Goal: Task Accomplishment & Management: Use online tool/utility

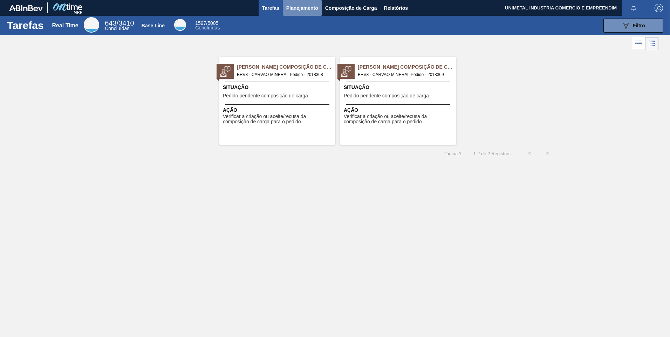
click at [299, 10] on span "Planejamento" at bounding box center [302, 8] width 32 height 8
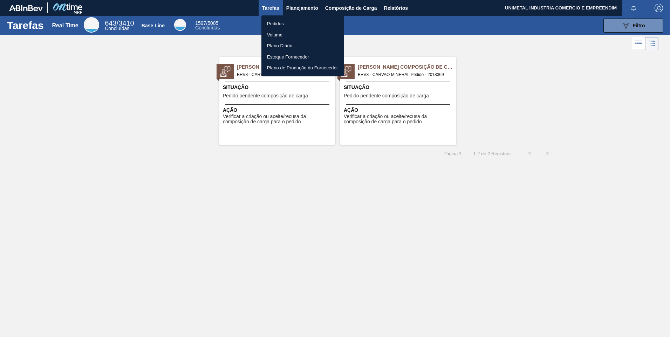
click at [283, 23] on li "Pedidos" at bounding box center [303, 23] width 82 height 11
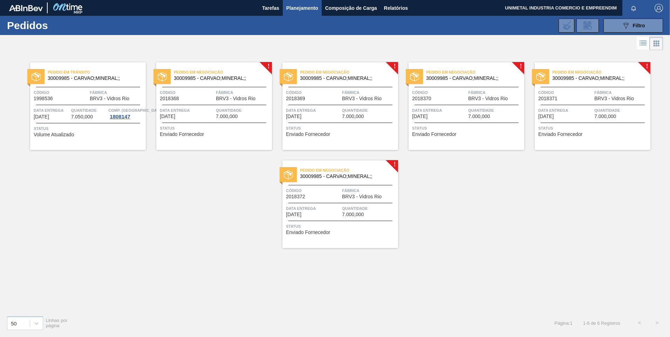
click at [225, 114] on span "7.000,000" at bounding box center [227, 116] width 22 height 5
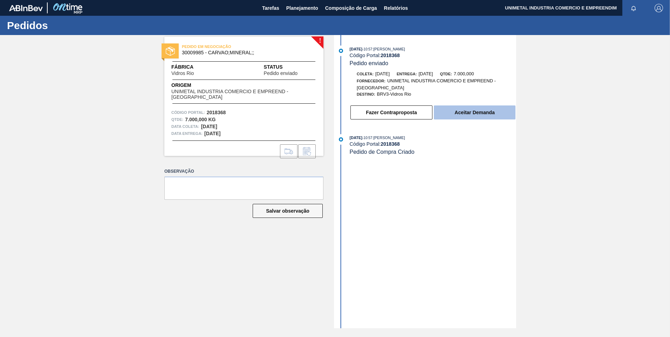
click at [476, 112] on button "Aceitar Demanda" at bounding box center [475, 113] width 82 height 14
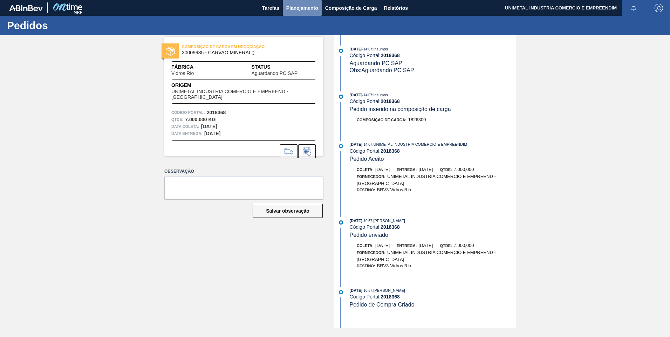
click at [307, 9] on span "Planejamento" at bounding box center [302, 8] width 32 height 8
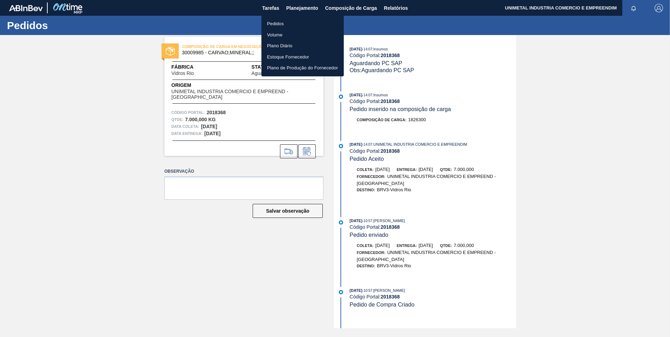
click at [286, 21] on li "Pedidos" at bounding box center [303, 23] width 82 height 11
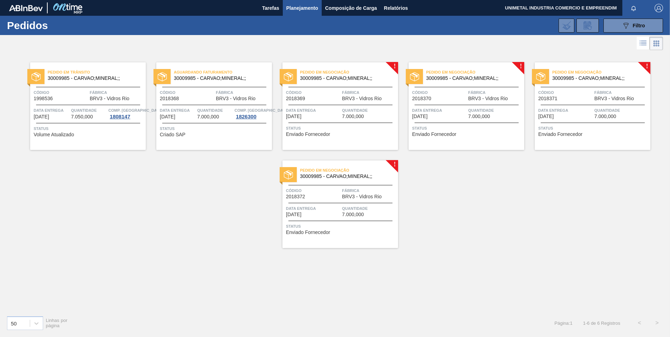
click at [357, 110] on span "Quantidade" at bounding box center [369, 110] width 54 height 7
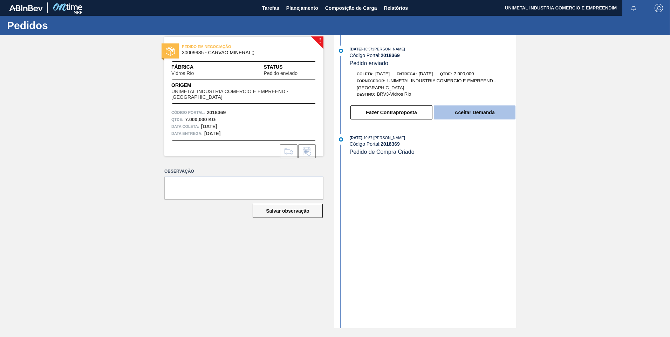
click at [486, 111] on button "Aceitar Demanda" at bounding box center [475, 113] width 82 height 14
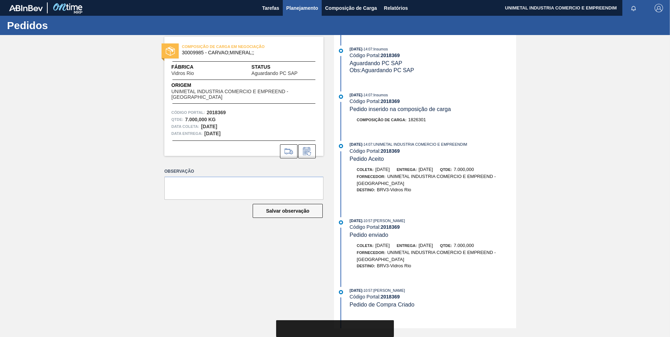
click at [310, 8] on span "Planejamento" at bounding box center [302, 8] width 32 height 8
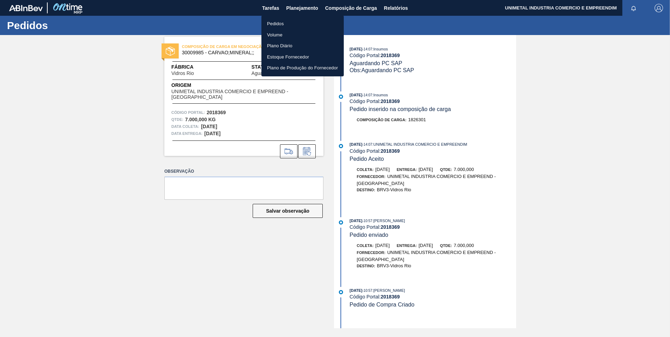
click at [308, 27] on li "Pedidos" at bounding box center [303, 23] width 82 height 11
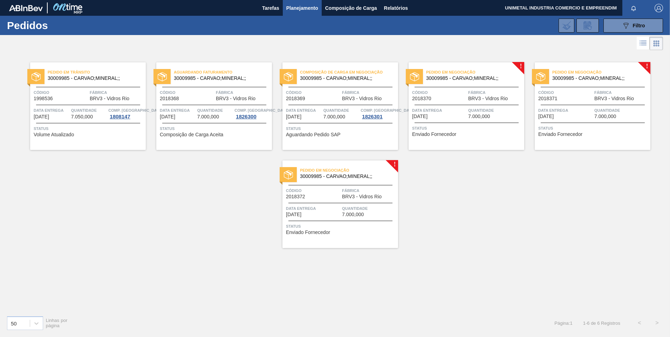
click at [477, 87] on div at bounding box center [467, 87] width 104 height 0
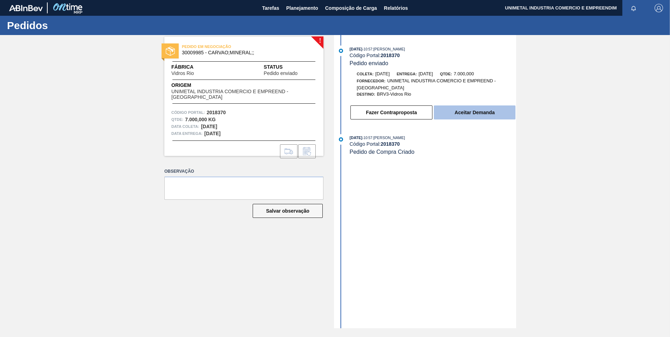
click at [484, 117] on button "Aceitar Demanda" at bounding box center [475, 113] width 82 height 14
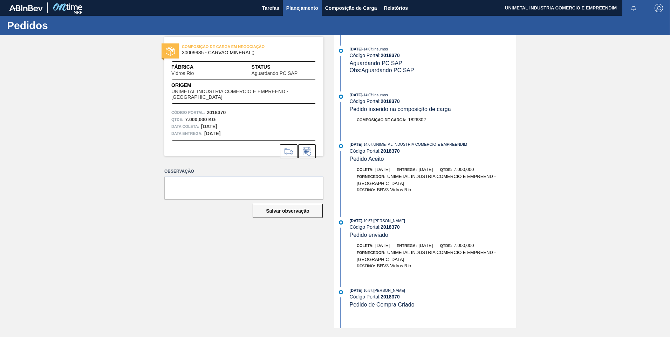
click at [300, 12] on span "Planejamento" at bounding box center [302, 8] width 32 height 8
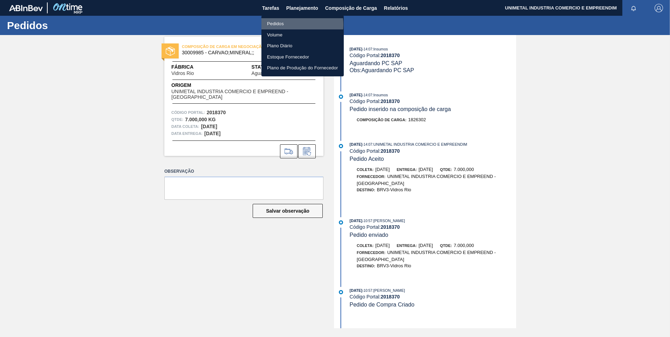
click at [294, 25] on li "Pedidos" at bounding box center [303, 23] width 82 height 11
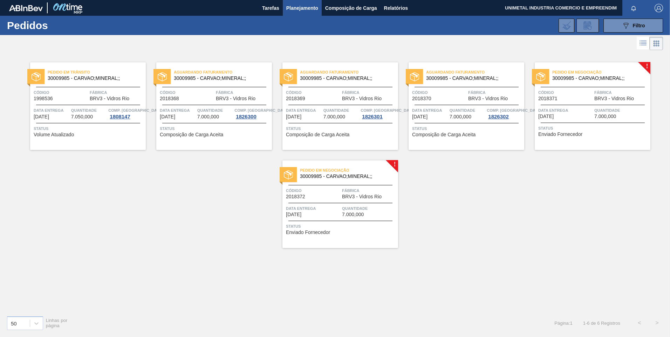
click at [605, 112] on span "Quantidade" at bounding box center [622, 110] width 54 height 7
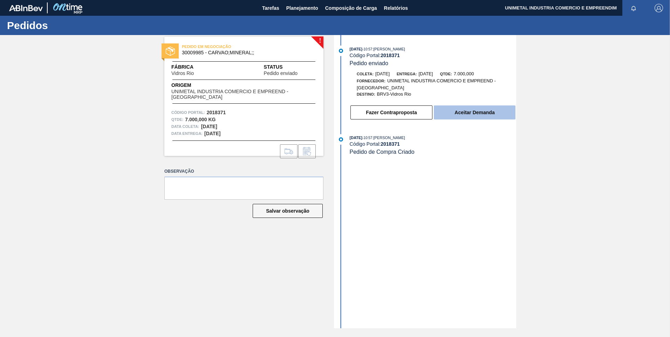
click at [472, 116] on button "Aceitar Demanda" at bounding box center [475, 113] width 82 height 14
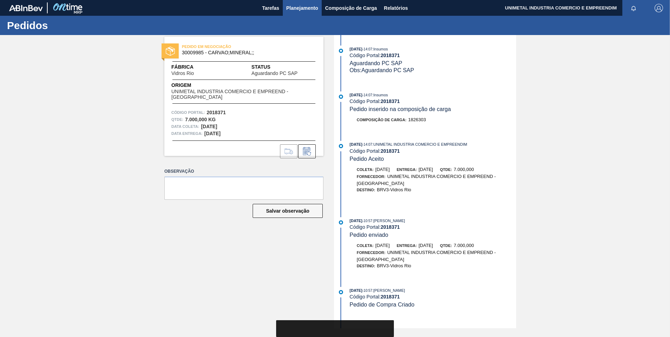
click at [297, 9] on span "Planejamento" at bounding box center [302, 8] width 32 height 8
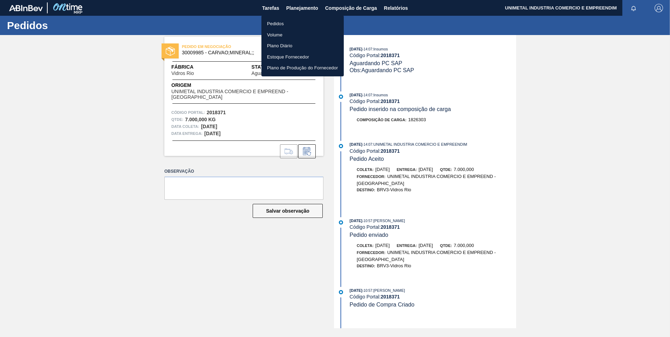
click at [298, 21] on li "Pedidos" at bounding box center [303, 23] width 82 height 11
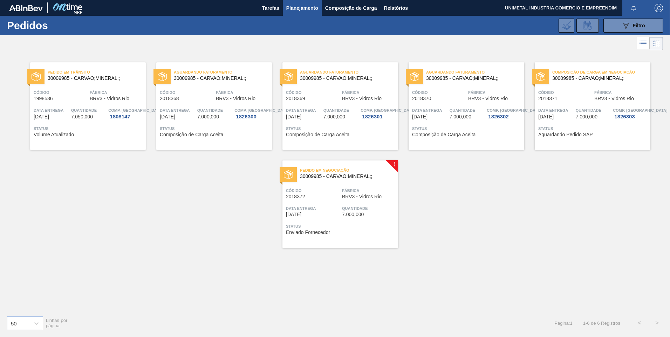
click at [375, 198] on span "BRV3 - Vidros Rio" at bounding box center [362, 196] width 40 height 5
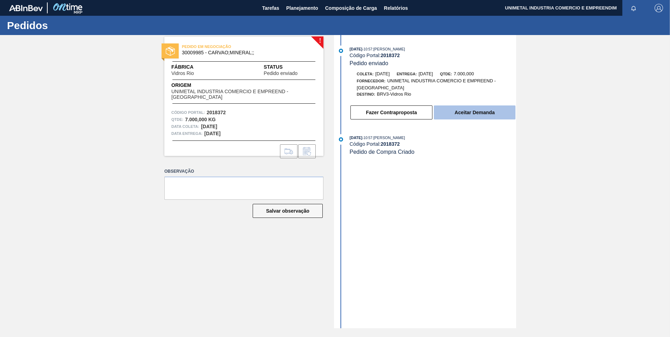
click at [454, 111] on button "Aceitar Demanda" at bounding box center [475, 113] width 82 height 14
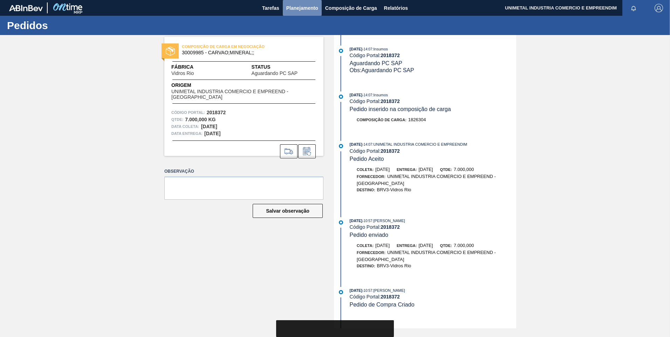
click at [297, 6] on span "Planejamento" at bounding box center [302, 8] width 32 height 8
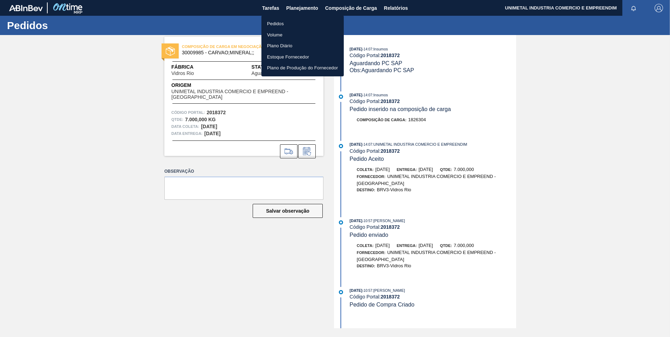
click at [289, 21] on li "Pedidos" at bounding box center [303, 23] width 82 height 11
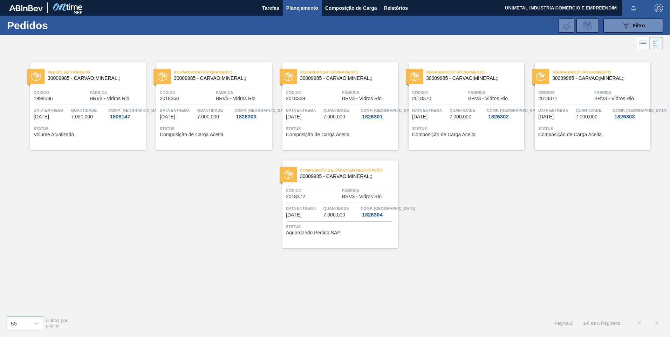
click at [411, 289] on div "Pedido em Trânsito 30009985 - CARVAO;MINERAL;; Código 1998536 Fábrica BRV3 - Vi…" at bounding box center [335, 181] width 670 height 258
click at [243, 116] on div "1826300" at bounding box center [246, 117] width 23 height 6
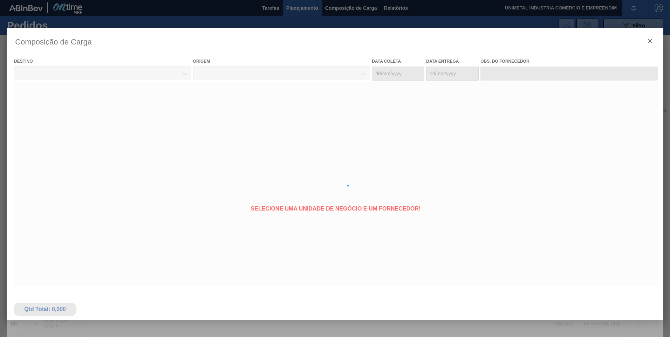
type coleta "29/08/2025"
type entrega "31/08/2025"
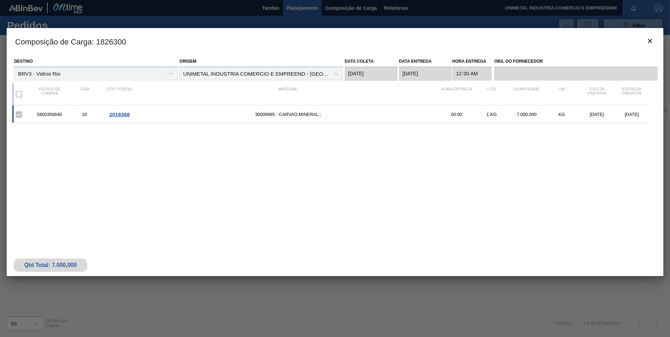
click at [123, 111] on div "5800356640 10 2018368 30009985 - CARVAO;MINERAL;; 00:00 1 KG 7.000,000 KG 29/08…" at bounding box center [330, 115] width 637 height 18
click at [123, 114] on span "2018368" at bounding box center [119, 114] width 20 height 6
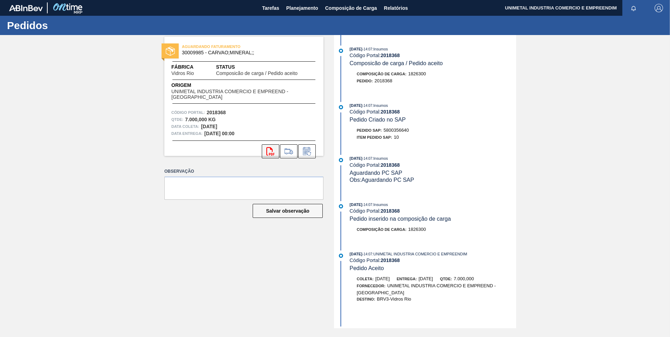
click at [275, 149] on icon "svg{fill:#ff0000}" at bounding box center [270, 151] width 8 height 8
click at [300, 9] on span "Planejamento" at bounding box center [302, 8] width 32 height 8
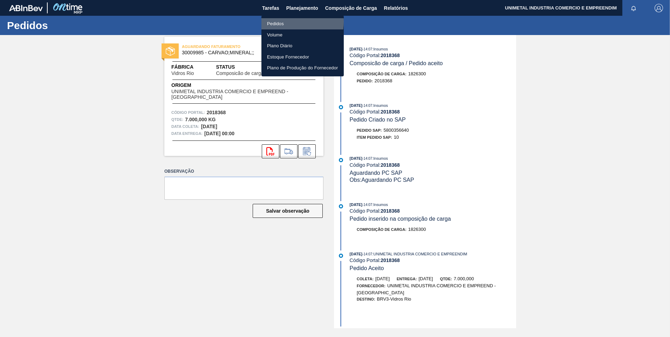
click at [285, 22] on li "Pedidos" at bounding box center [303, 23] width 82 height 11
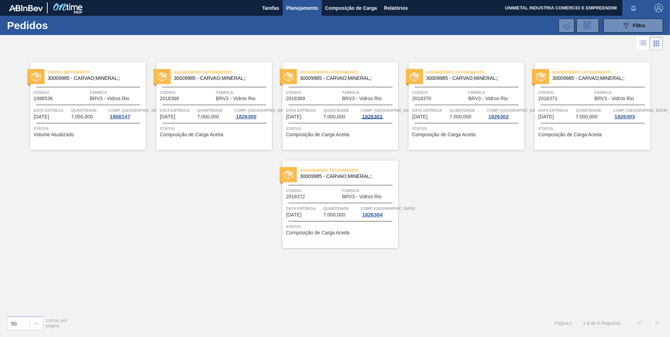
click at [375, 116] on div "1826301" at bounding box center [372, 117] width 23 height 6
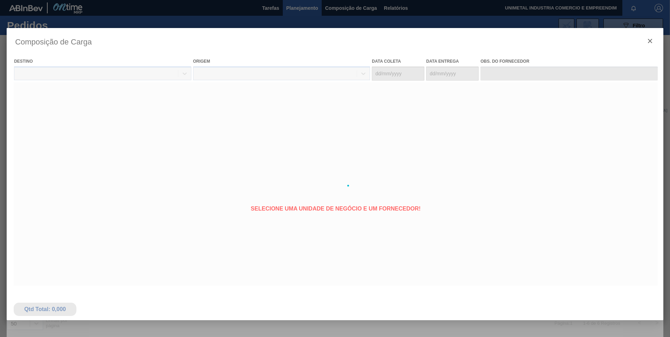
type coleta "01/09/2025"
type entrega "03/09/2025"
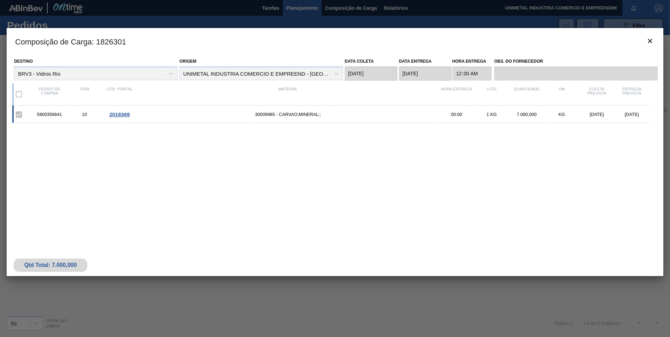
click at [122, 116] on span "2018369" at bounding box center [119, 114] width 20 height 6
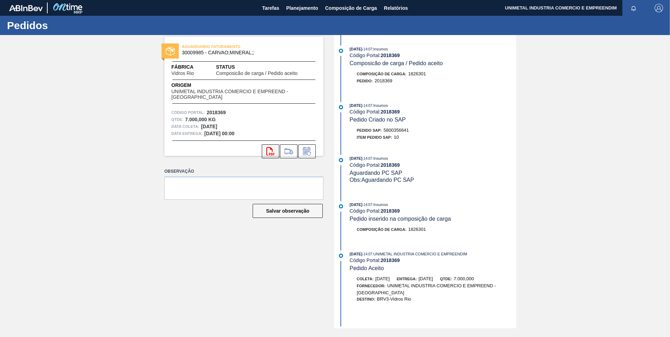
click at [275, 150] on button "svg{fill:#ff0000}" at bounding box center [271, 151] width 18 height 14
click at [305, 6] on span "Planejamento" at bounding box center [302, 8] width 32 height 8
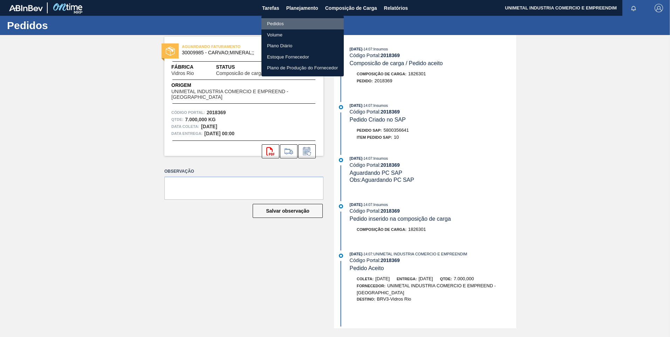
click at [306, 24] on li "Pedidos" at bounding box center [303, 23] width 82 height 11
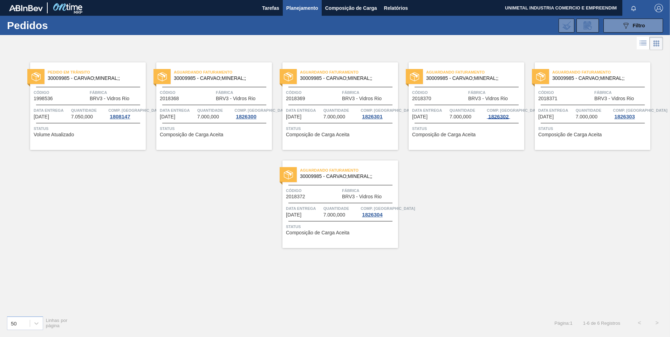
click at [500, 115] on div "1826302" at bounding box center [498, 117] width 23 height 6
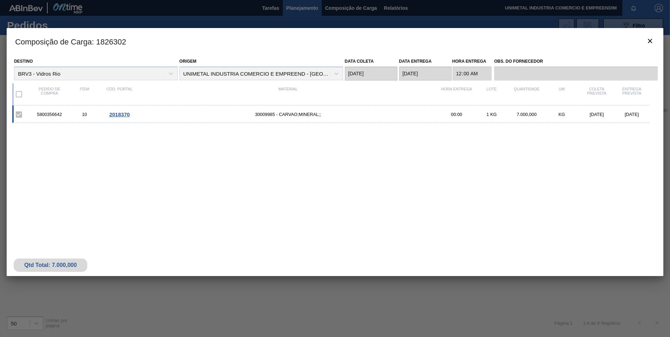
click at [118, 111] on span "2018370" at bounding box center [119, 114] width 20 height 6
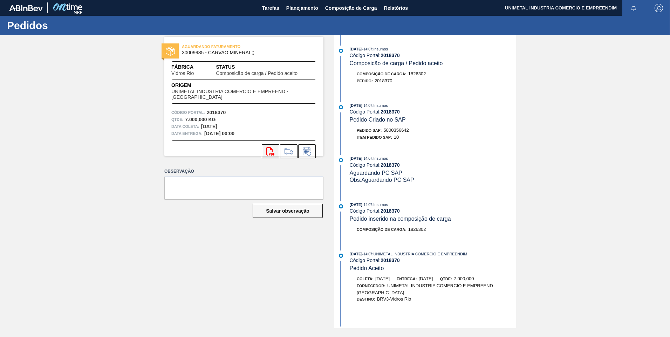
click at [267, 150] on icon "svg{fill:#ff0000}" at bounding box center [270, 151] width 8 height 8
click at [297, 7] on span "Planejamento" at bounding box center [302, 8] width 32 height 8
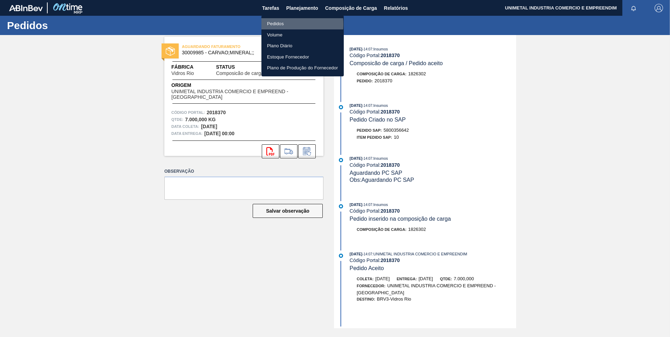
click at [283, 24] on li "Pedidos" at bounding box center [303, 23] width 82 height 11
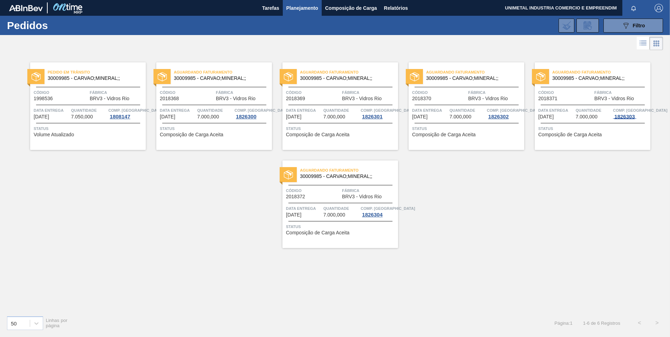
click at [618, 116] on div "1826303" at bounding box center [624, 117] width 23 height 6
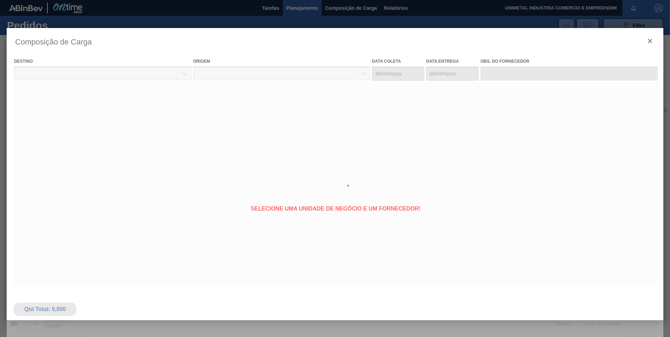
type coleta "19/09/2025"
type entrega "21/09/2025"
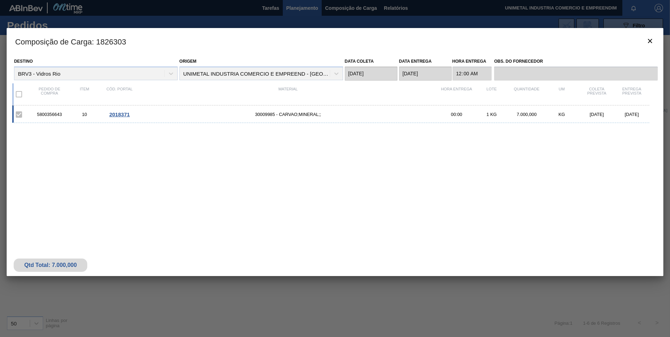
click at [120, 113] on span "2018371" at bounding box center [119, 114] width 20 height 6
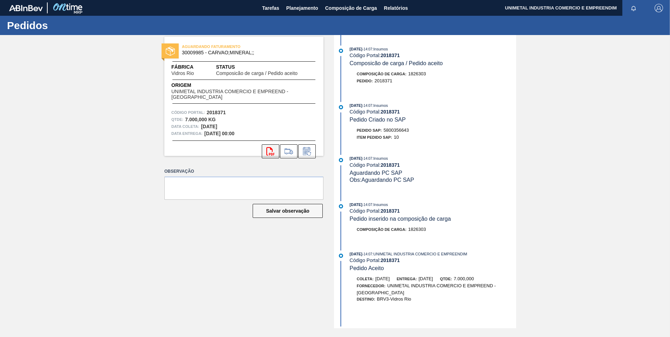
click at [270, 149] on icon "svg{fill:#ff0000}" at bounding box center [270, 151] width 8 height 8
click at [312, 7] on span "Planejamento" at bounding box center [302, 8] width 32 height 8
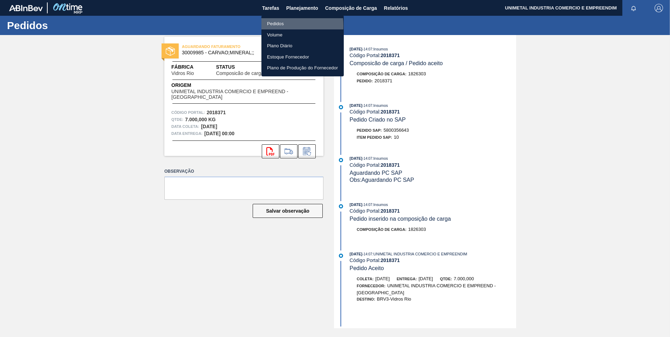
click at [273, 26] on li "Pedidos" at bounding box center [303, 23] width 82 height 11
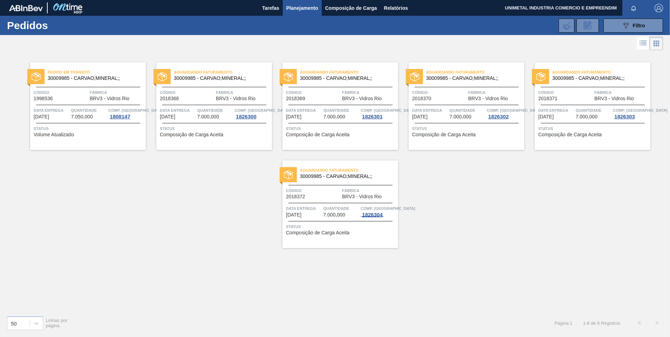
click at [371, 214] on div "1826304" at bounding box center [372, 215] width 23 height 6
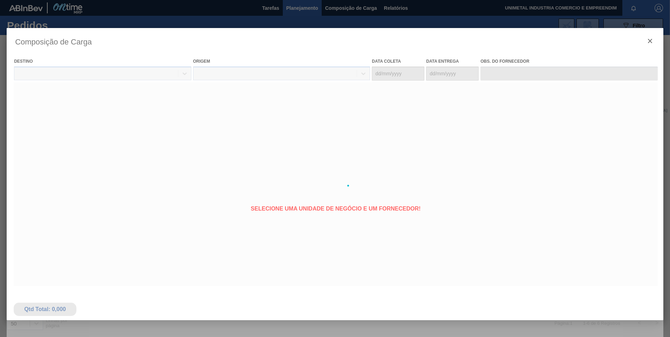
type coleta "28/09/2025"
type entrega "[DATE]"
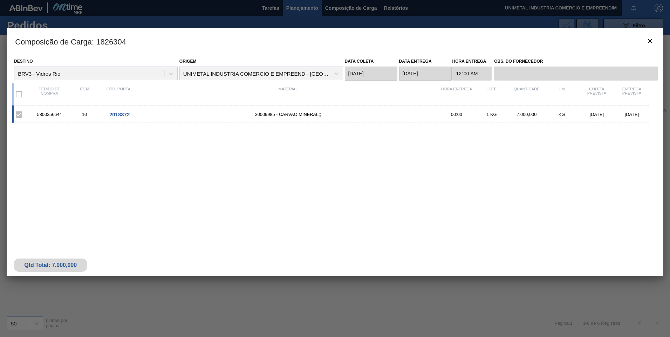
click at [115, 114] on span "2018372" at bounding box center [119, 114] width 20 height 6
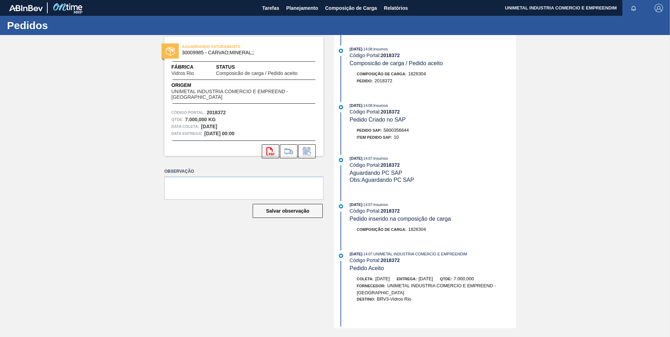
click at [273, 151] on icon "svg{fill:#ff0000}" at bounding box center [270, 151] width 8 height 8
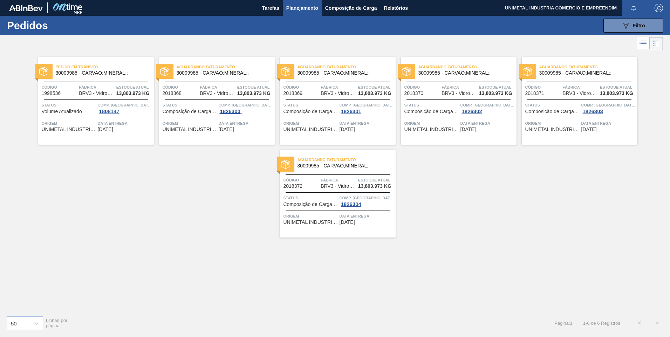
click at [228, 111] on div "1826300" at bounding box center [230, 112] width 23 height 6
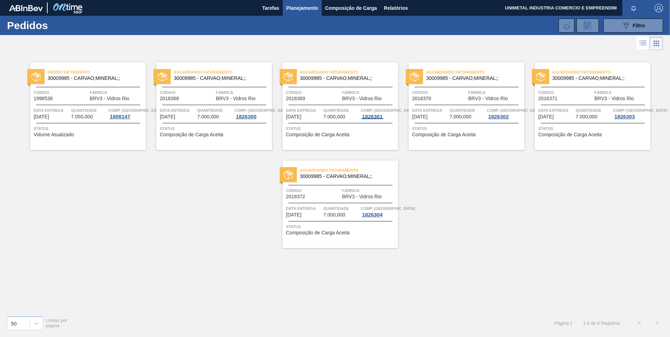
click at [379, 115] on div "1826301" at bounding box center [372, 117] width 23 height 6
click at [498, 115] on div "1826302" at bounding box center [498, 117] width 23 height 6
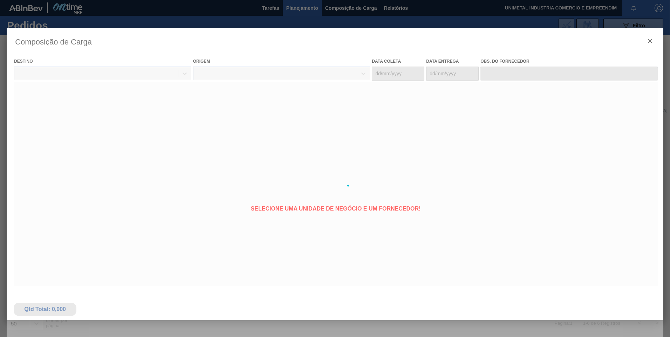
type coleta "10/09/2025"
type entrega "12/09/2025"
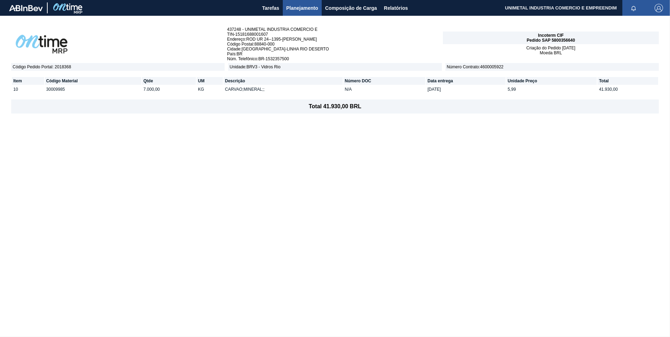
click at [568, 39] on span "Pedido SAP 5800356640" at bounding box center [551, 40] width 48 height 5
click at [567, 39] on span "Pedido SAP 5800356640" at bounding box center [551, 40] width 48 height 5
copy span "5800356640"
drag, startPoint x: 449, startPoint y: 90, endPoint x: 426, endPoint y: 91, distance: 23.5
click at [426, 91] on tr "10 30009985 7.000,00 KG CARVAO;MINERAL;; N/A [DATE] 5,99 41.930,00" at bounding box center [335, 90] width 646 height 8
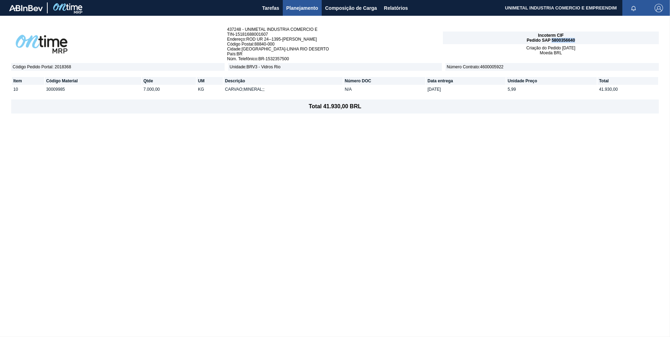
copy tr "[DATE]"
click at [564, 40] on span "Pedido SAP 5800356641" at bounding box center [551, 40] width 48 height 5
copy span "5800356641"
drag, startPoint x: 427, startPoint y: 90, endPoint x: 452, endPoint y: 91, distance: 24.6
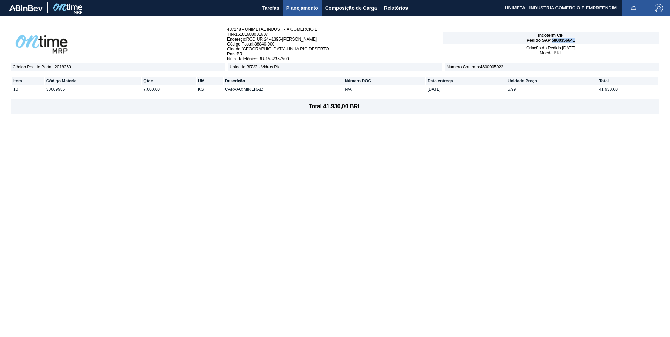
click at [452, 91] on td "03/09/2025" at bounding box center [466, 90] width 80 height 8
copy td "03/09/2025"
drag, startPoint x: 427, startPoint y: 87, endPoint x: 453, endPoint y: 91, distance: 25.8
click at [453, 91] on td "[DATE]" at bounding box center [466, 90] width 80 height 8
copy td "[DATE]"
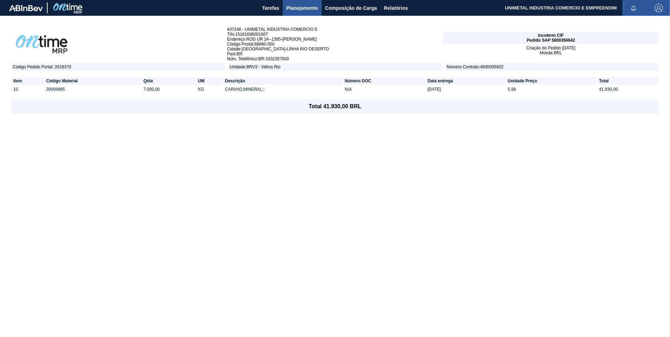
click at [565, 40] on span "Pedido SAP 5800356642" at bounding box center [551, 40] width 48 height 5
copy span "5800356642"
click at [564, 40] on span "Pedido SAP 5800356643" at bounding box center [551, 40] width 48 height 5
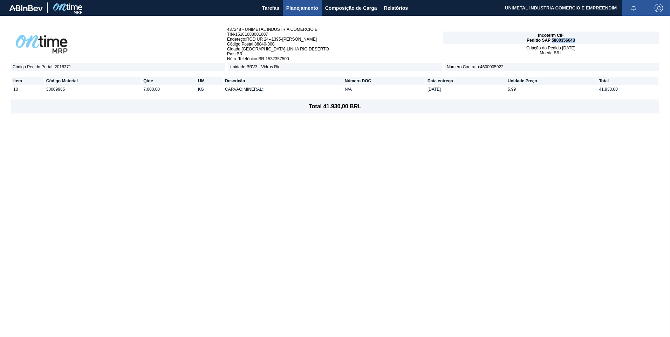
copy span "5800356643"
drag, startPoint x: 428, startPoint y: 89, endPoint x: 452, endPoint y: 89, distance: 23.8
click at [452, 89] on tr "10 30009985 7.000,00 KG CARVAO;MINERAL;; N/A [DATE] 5,99 41.930,00" at bounding box center [335, 90] width 646 height 8
copy tr "[DATE]"
click at [566, 41] on span "Pedido SAP 5800356644" at bounding box center [551, 40] width 48 height 5
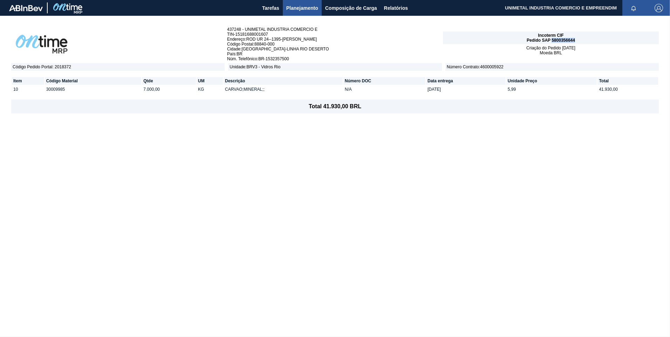
click at [566, 41] on span "Pedido SAP 5800356644" at bounding box center [551, 40] width 48 height 5
copy span "5800356644"
click at [442, 90] on td "[DATE]" at bounding box center [466, 90] width 80 height 8
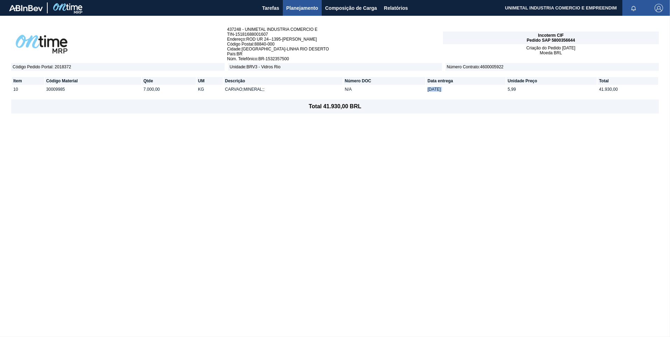
copy td "[DATE]"
click at [317, 127] on div "437248 - UNIMETAL INDUSTRIA COMERCIO E TIN - 15181688001607 Endereço : ROD UR 2…" at bounding box center [335, 176] width 670 height 321
